Goal: Transaction & Acquisition: Purchase product/service

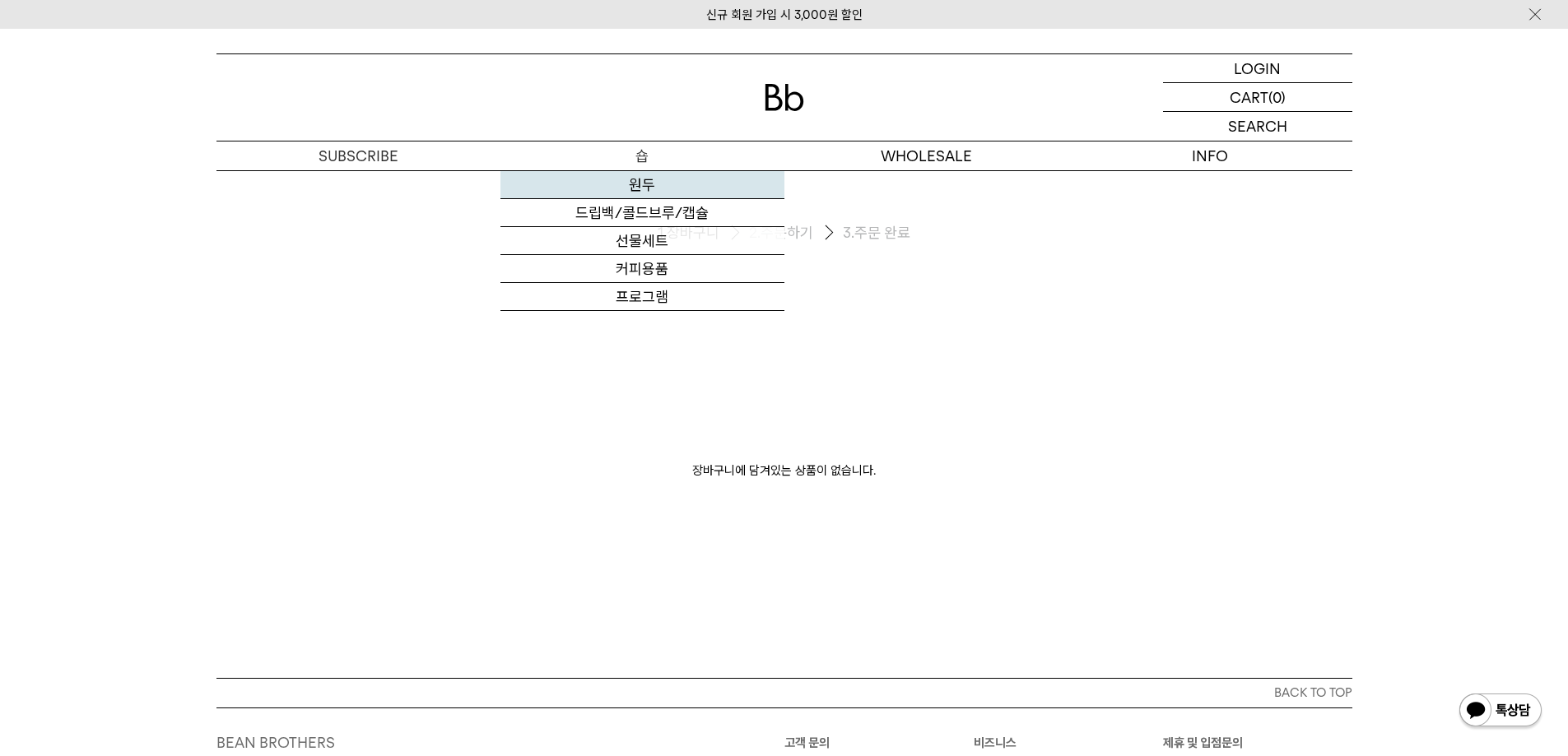
click at [646, 183] on link "원두" at bounding box center [642, 185] width 284 height 28
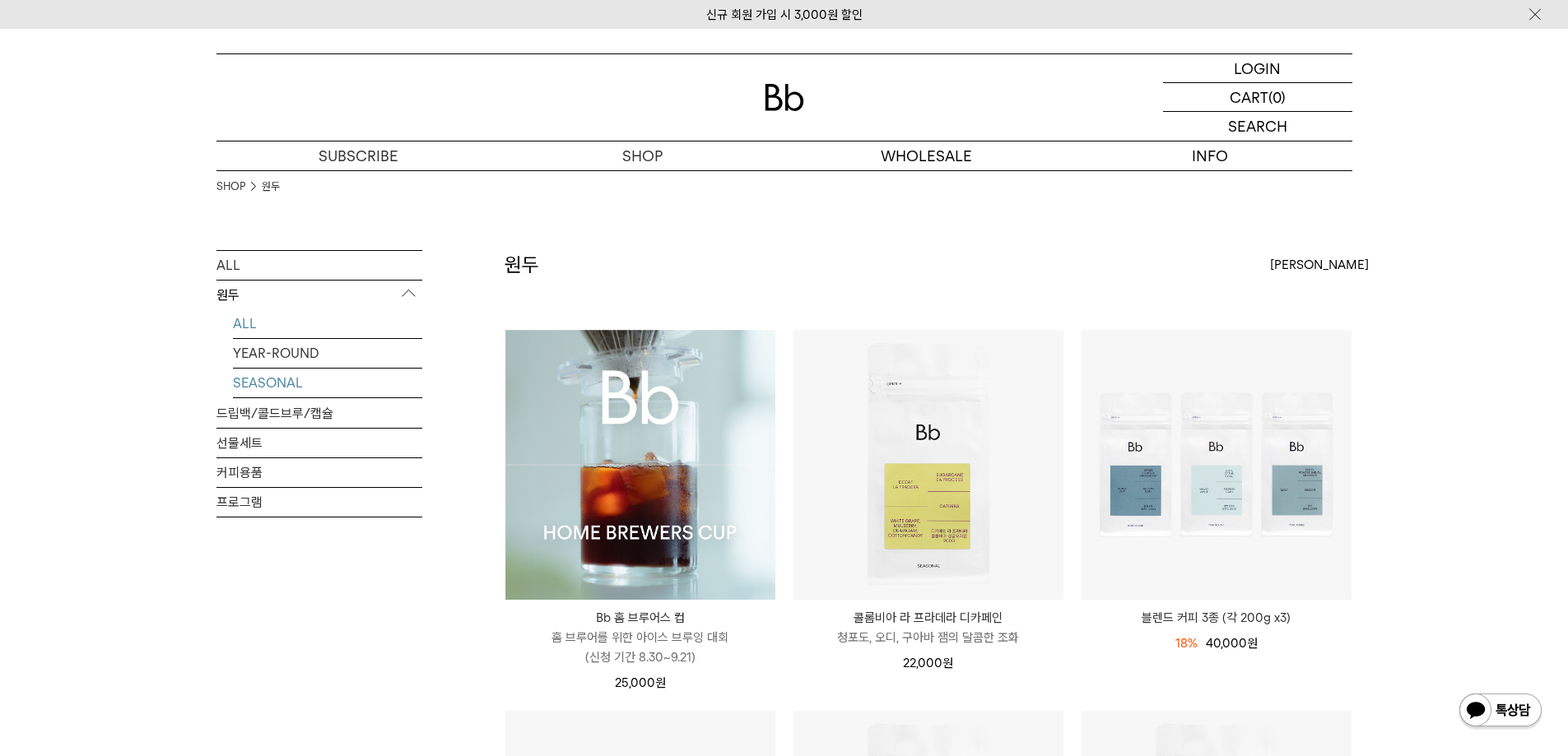
click at [332, 382] on link "SEASONAL" at bounding box center [328, 382] width 189 height 29
